Goal: Complete application form

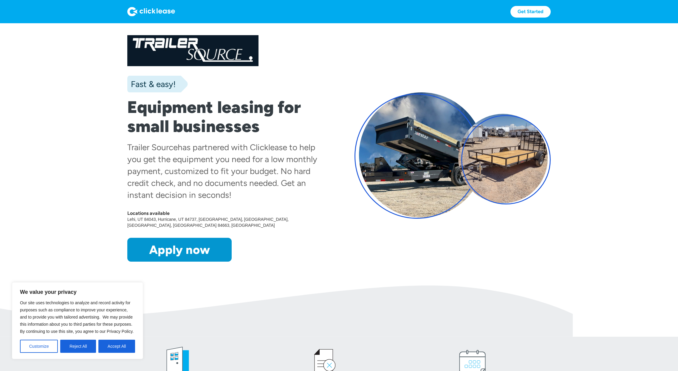
click at [104, 342] on button "Accept All" at bounding box center [116, 346] width 37 height 13
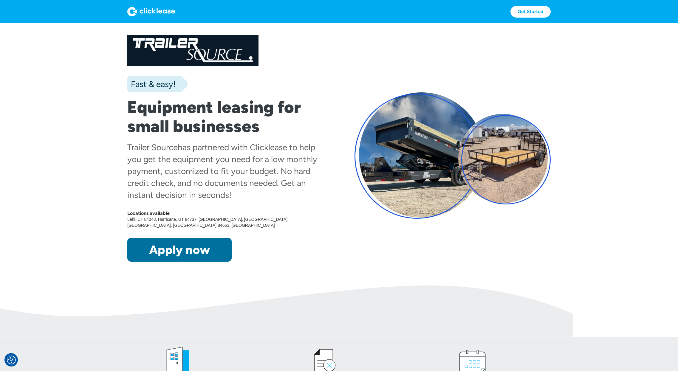
click at [170, 257] on link "Apply now" at bounding box center [179, 250] width 104 height 24
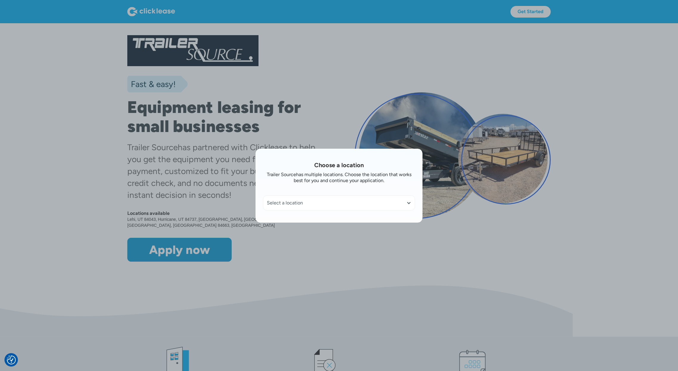
click at [327, 202] on div "Select a location" at bounding box center [339, 203] width 144 height 6
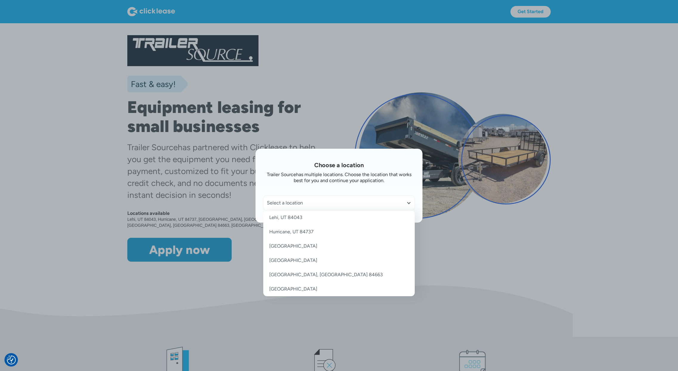
click at [295, 259] on link "[GEOGRAPHIC_DATA]" at bounding box center [338, 260] width 151 height 14
